Goal: Find specific fact: Find specific fact

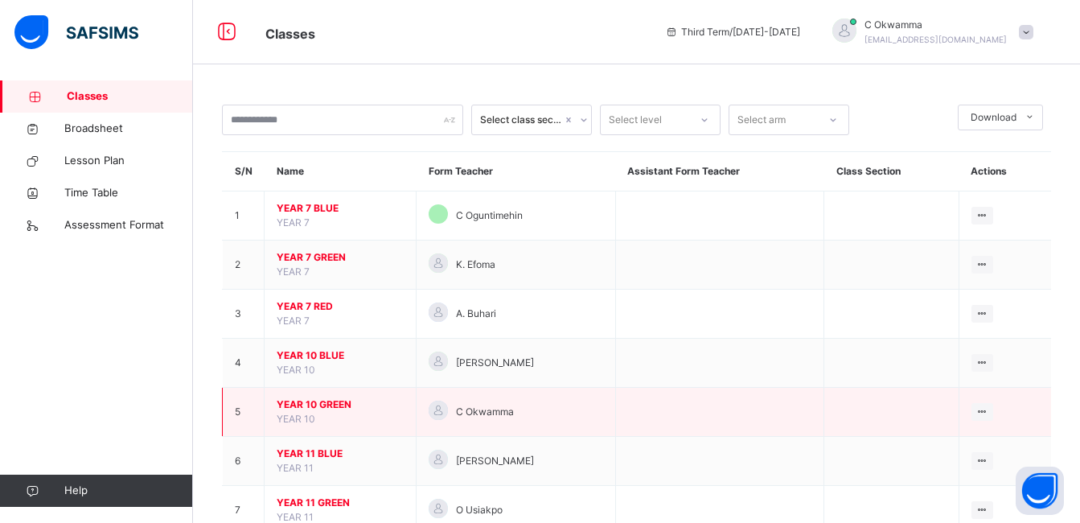
scroll to position [52, 0]
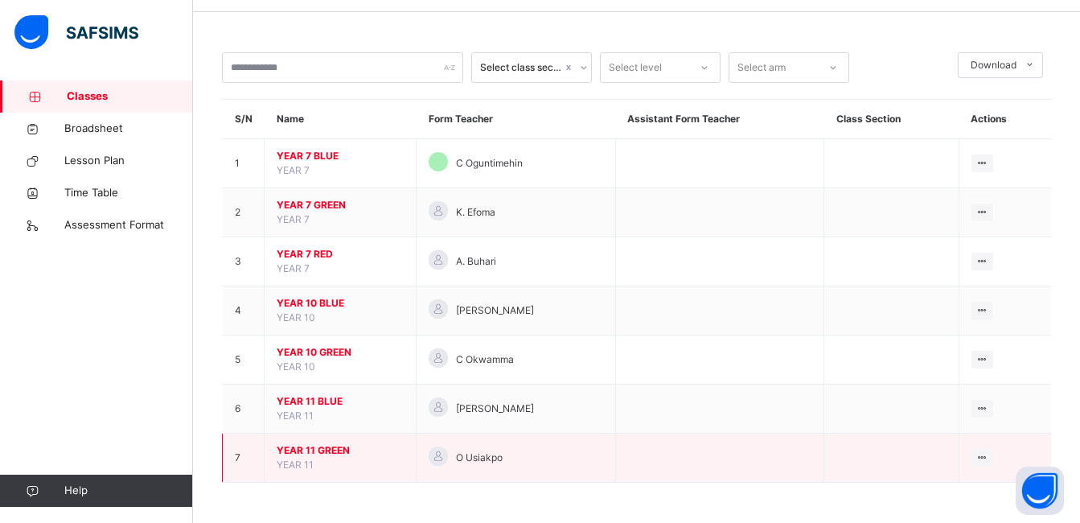
click at [327, 450] on span "YEAR 11 GREEN" at bounding box center [340, 450] width 127 height 14
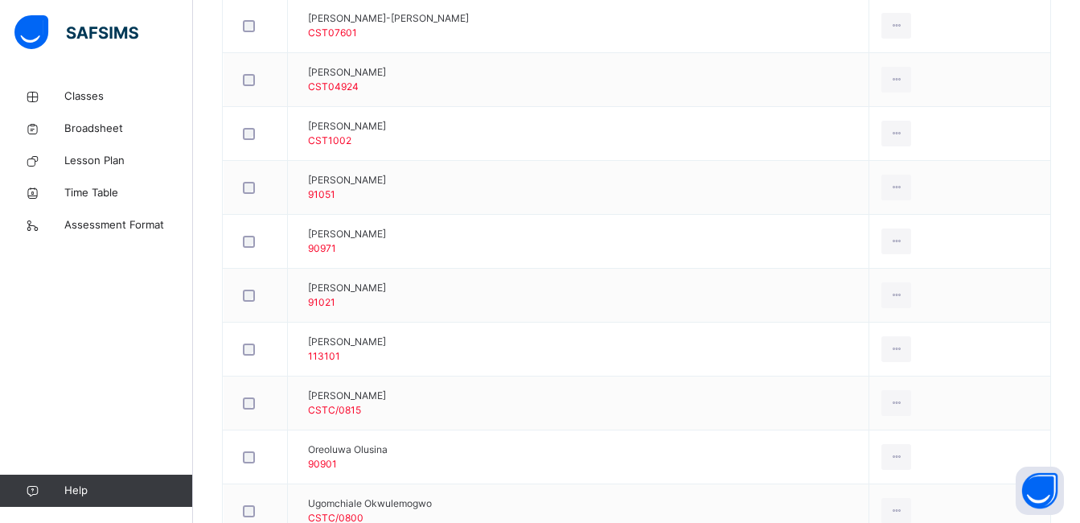
scroll to position [851, 0]
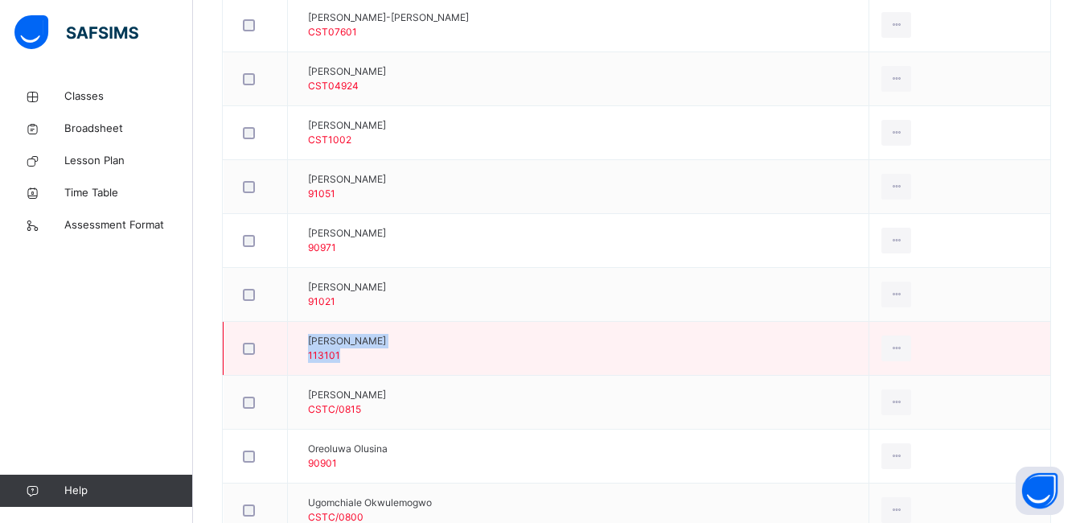
drag, startPoint x: 431, startPoint y: 338, endPoint x: 335, endPoint y: 344, distance: 95.9
click at [335, 344] on td "Oghenegare Adasen 113101" at bounding box center [578, 349] width 581 height 54
drag, startPoint x: 335, startPoint y: 344, endPoint x: 437, endPoint y: 346, distance: 102.1
click at [437, 346] on td "Oghenegare Adasen 113101" at bounding box center [578, 349] width 581 height 54
drag, startPoint x: 432, startPoint y: 339, endPoint x: 329, endPoint y: 342, distance: 102.9
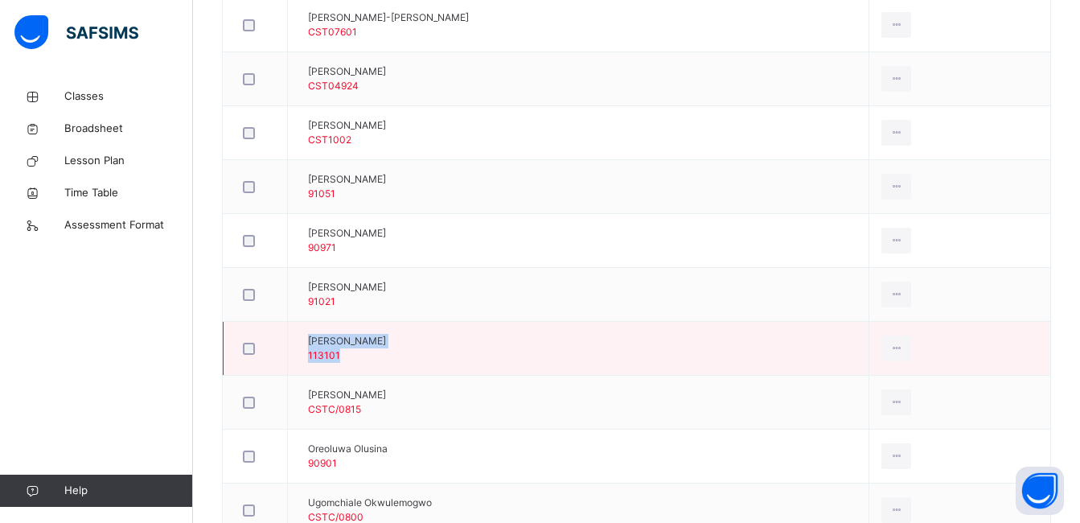
click at [329, 342] on td "Oghenegare Adasen 113101" at bounding box center [578, 349] width 581 height 54
copy div "Oghenegare Adasen 113101"
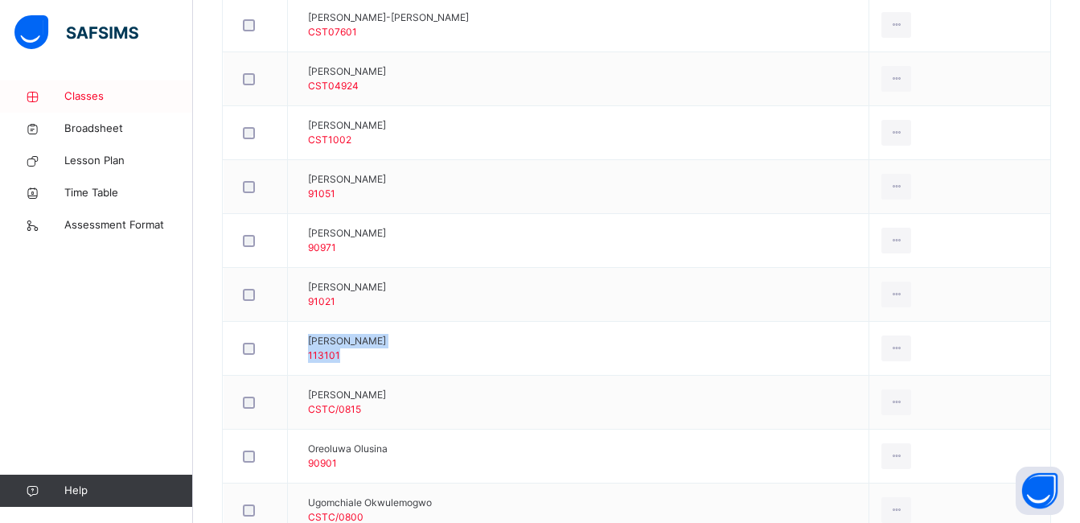
click at [94, 89] on span "Classes" at bounding box center [128, 96] width 129 height 16
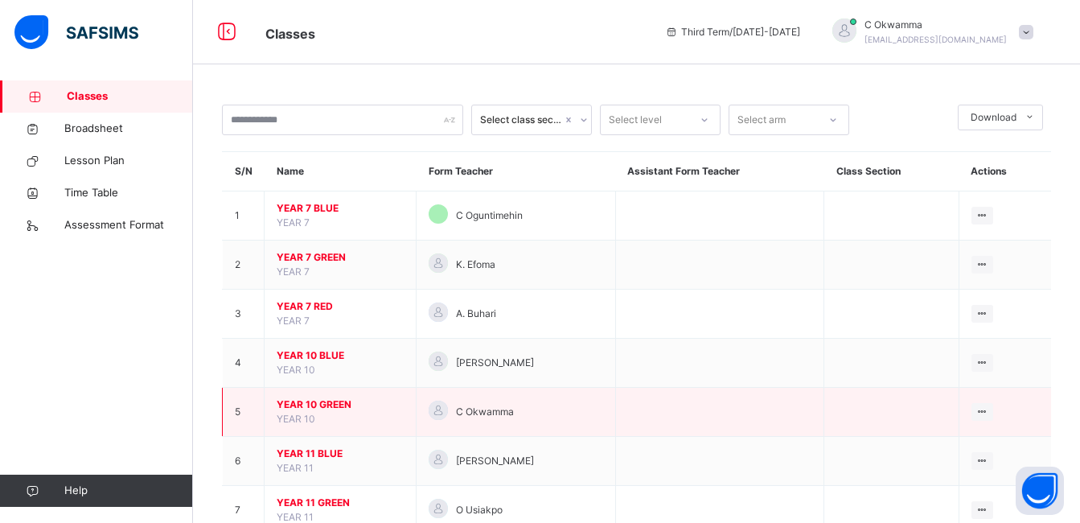
click at [335, 398] on span "YEAR 10 GREEN" at bounding box center [340, 404] width 127 height 14
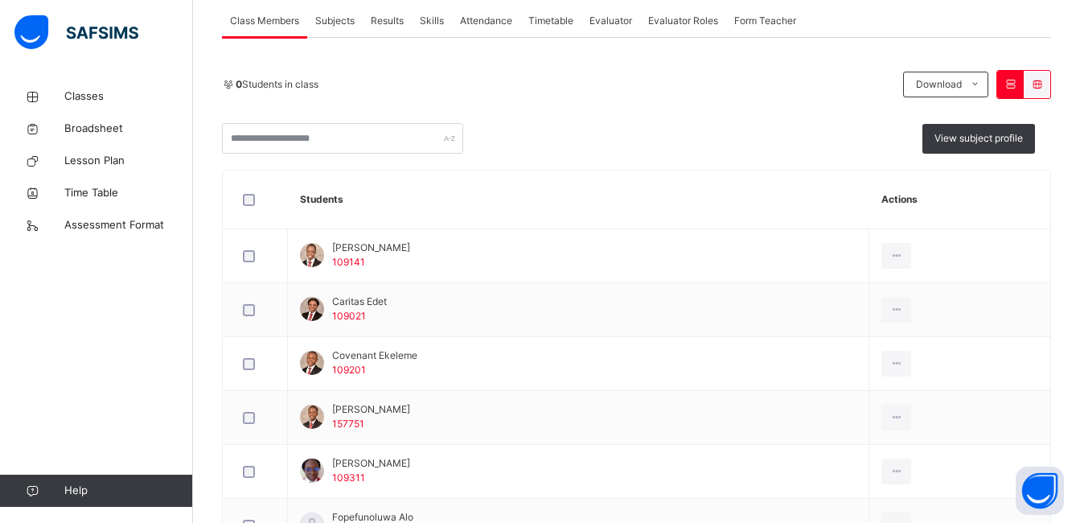
scroll to position [320, 0]
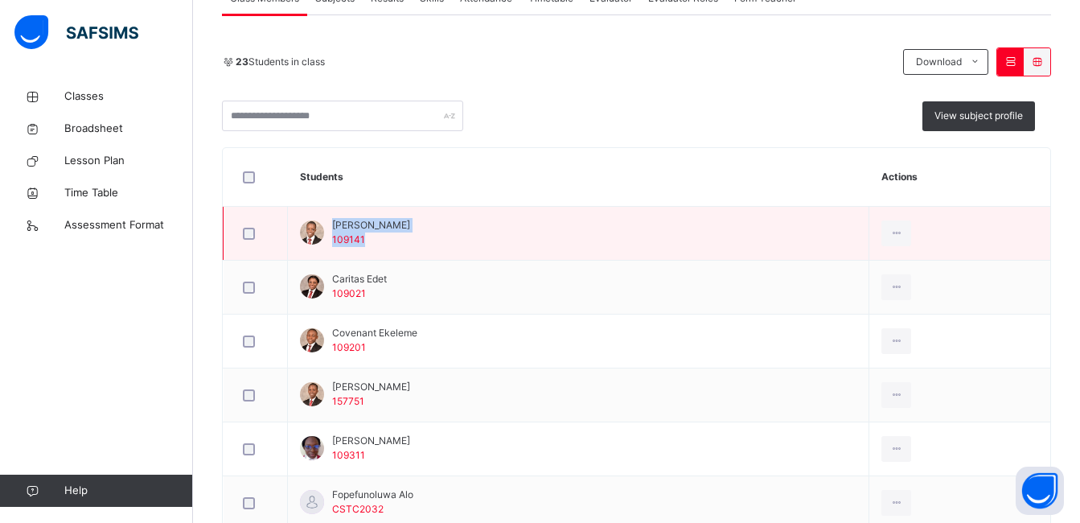
drag, startPoint x: 445, startPoint y: 223, endPoint x: 332, endPoint y: 226, distance: 112.6
click at [332, 226] on td "Ayooluwade Towolawi 109141" at bounding box center [578, 234] width 581 height 54
copy div "Ayooluwade Towolawi 109141"
